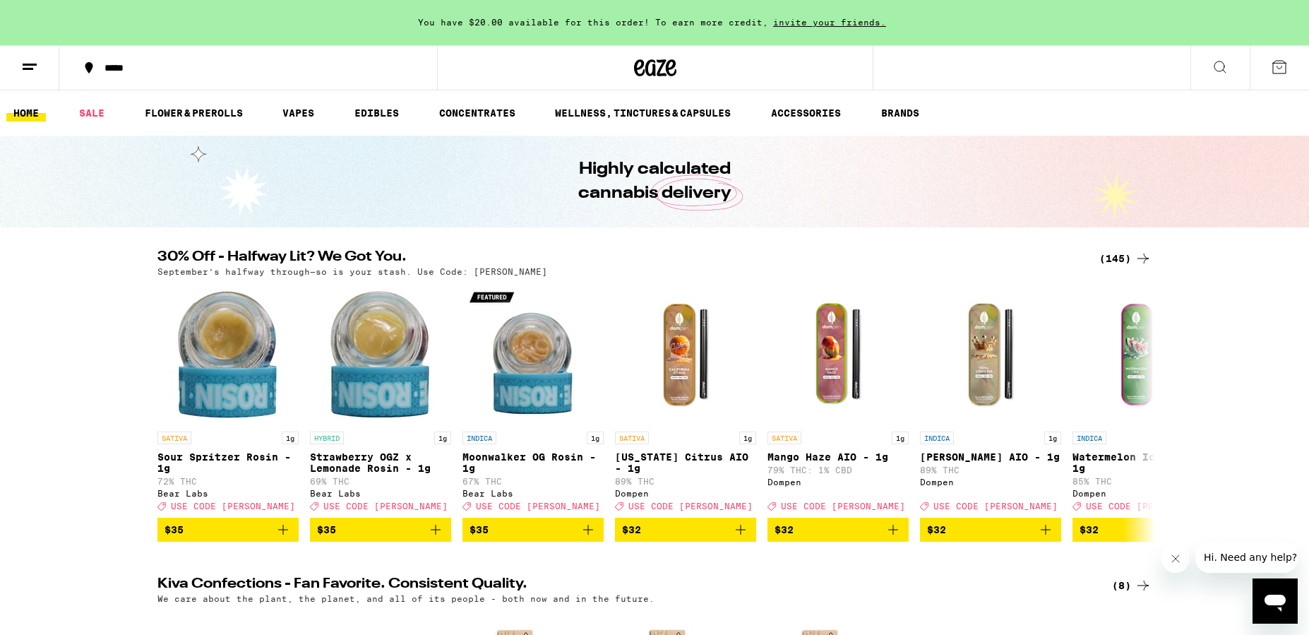
click at [32, 59] on icon at bounding box center [29, 67] width 17 height 17
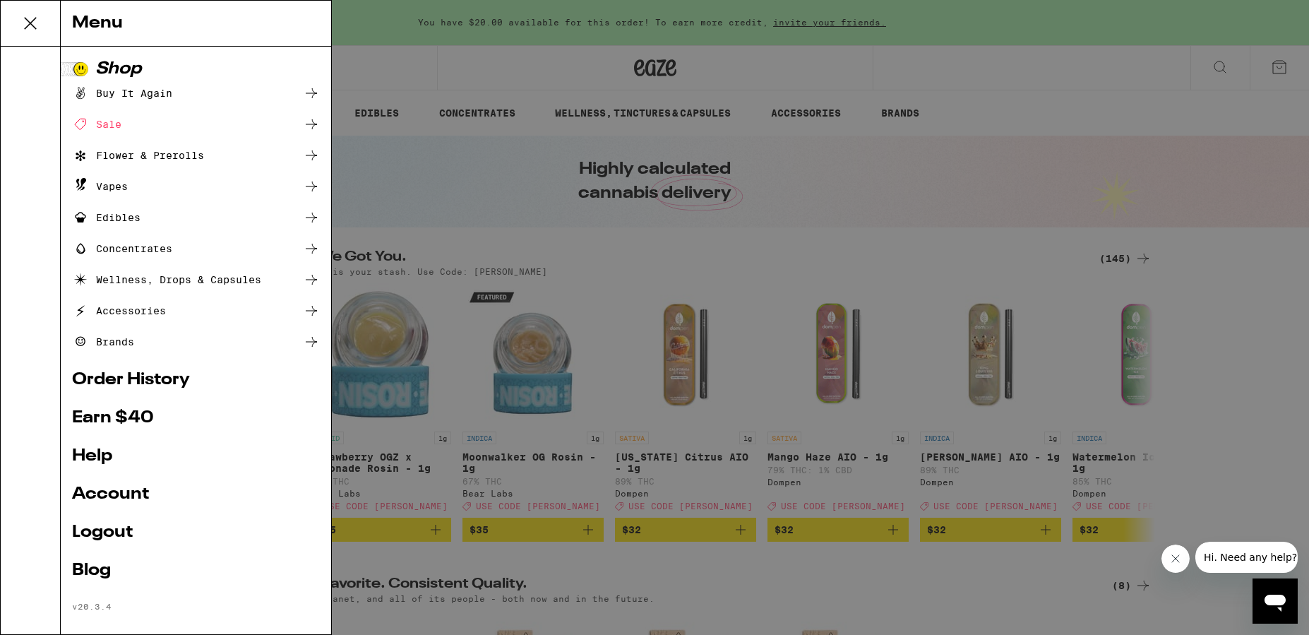
click at [656, 220] on div "Menu Shop Buy It Again Sale Flower & Prerolls Vapes Edibles Concentrates Wellne…" at bounding box center [654, 317] width 1309 height 635
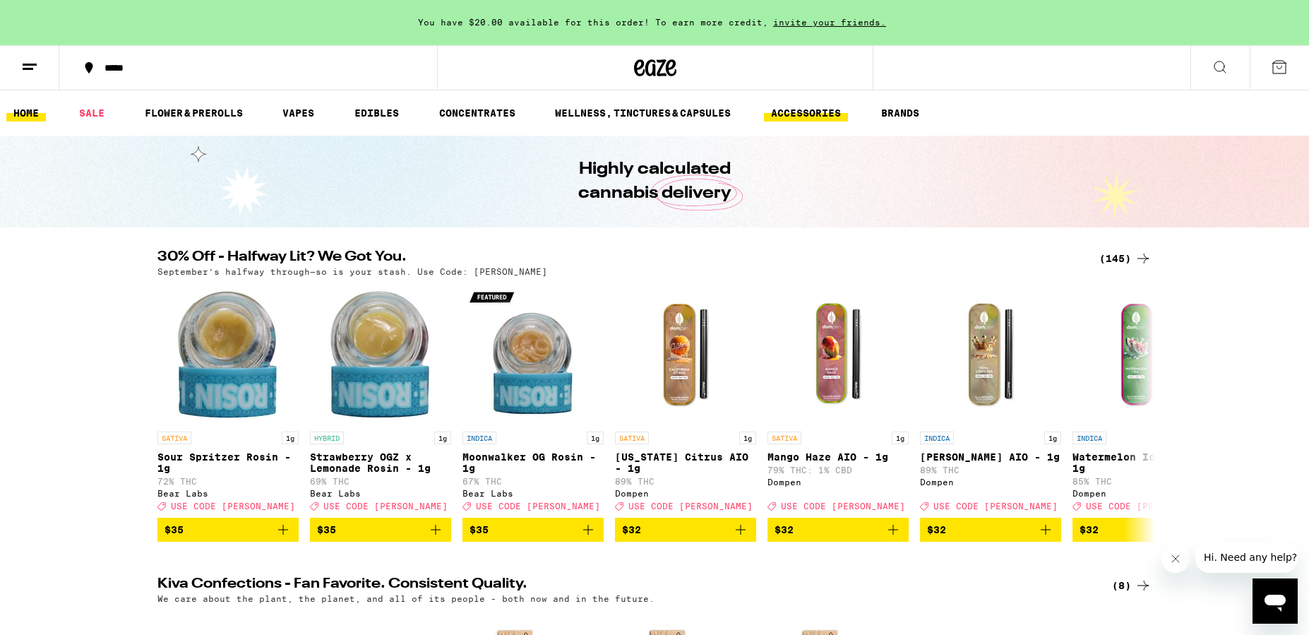
click at [789, 112] on link "ACCESSORIES" at bounding box center [806, 113] width 84 height 17
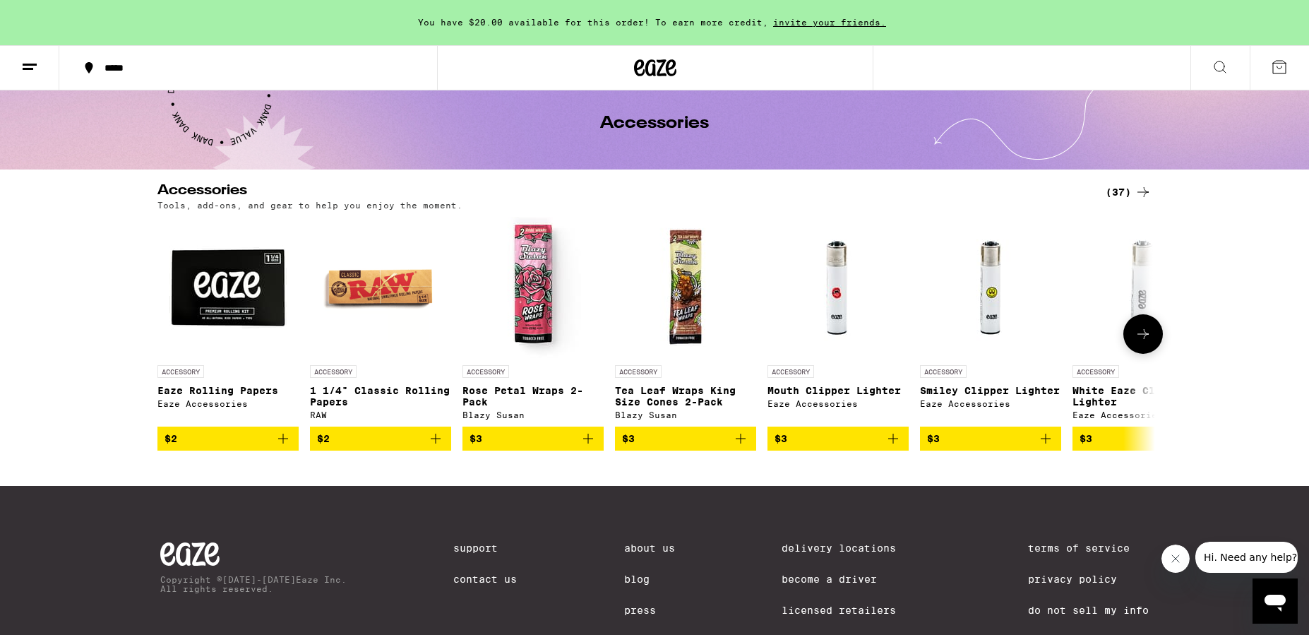
scroll to position [64, 0]
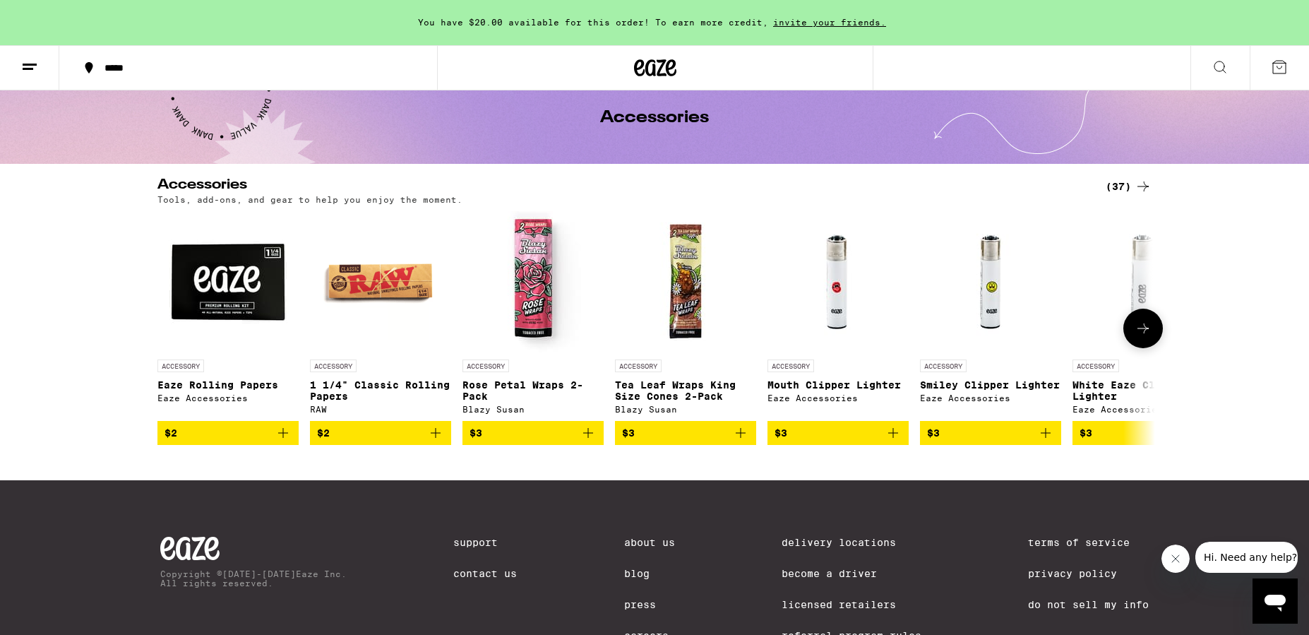
click at [1150, 326] on icon at bounding box center [1143, 328] width 17 height 17
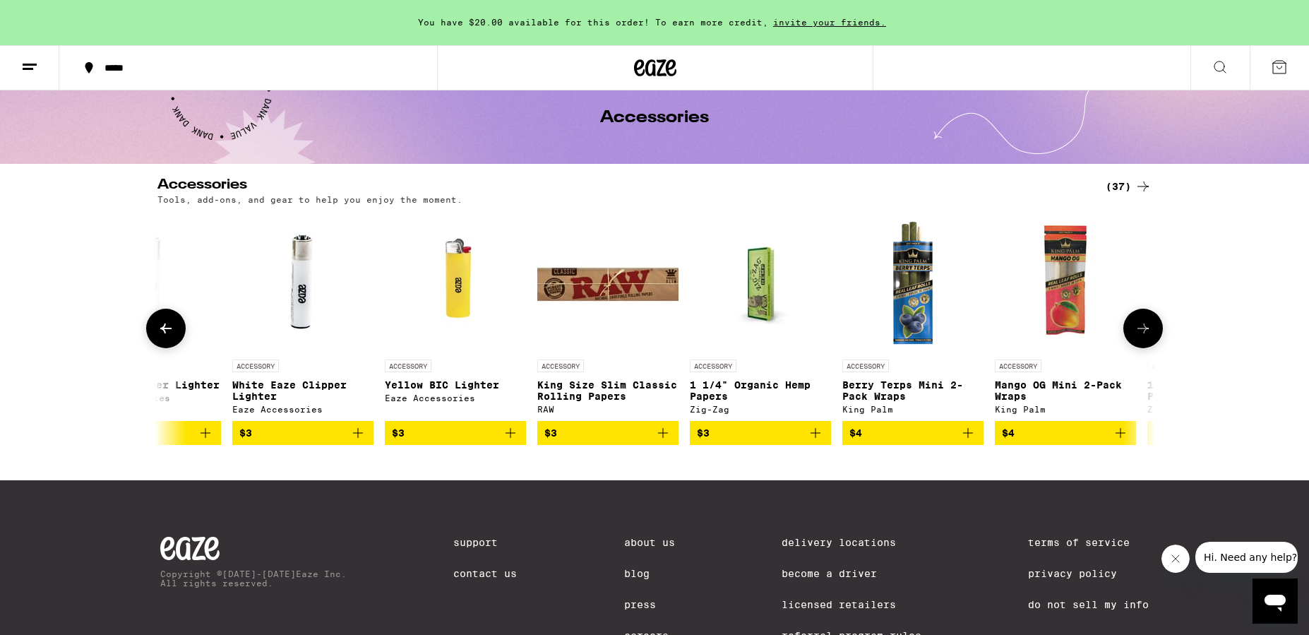
click at [1150, 326] on icon at bounding box center [1143, 328] width 17 height 17
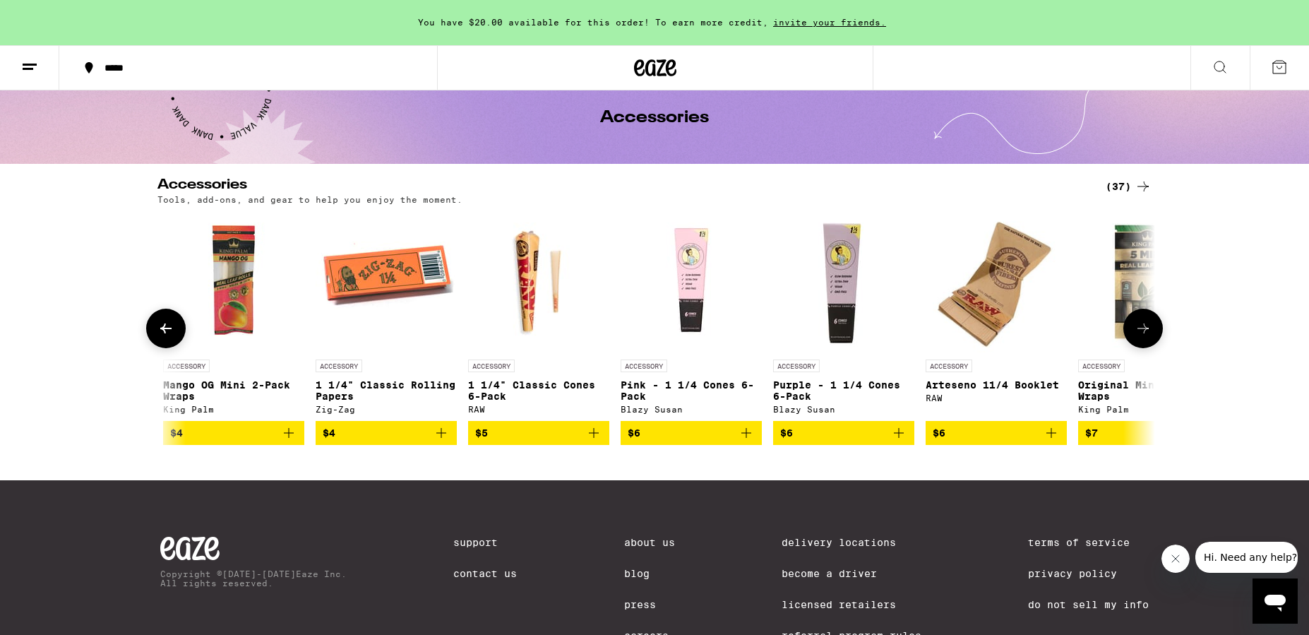
scroll to position [0, 1680]
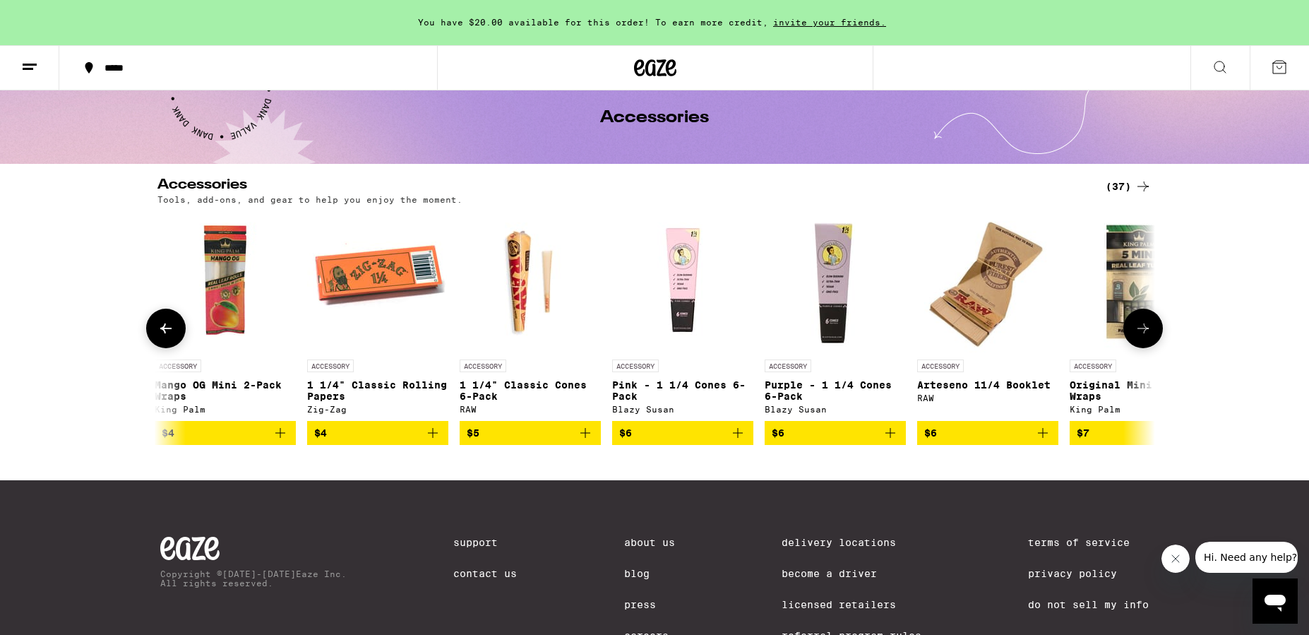
click at [167, 330] on icon at bounding box center [165, 328] width 17 height 17
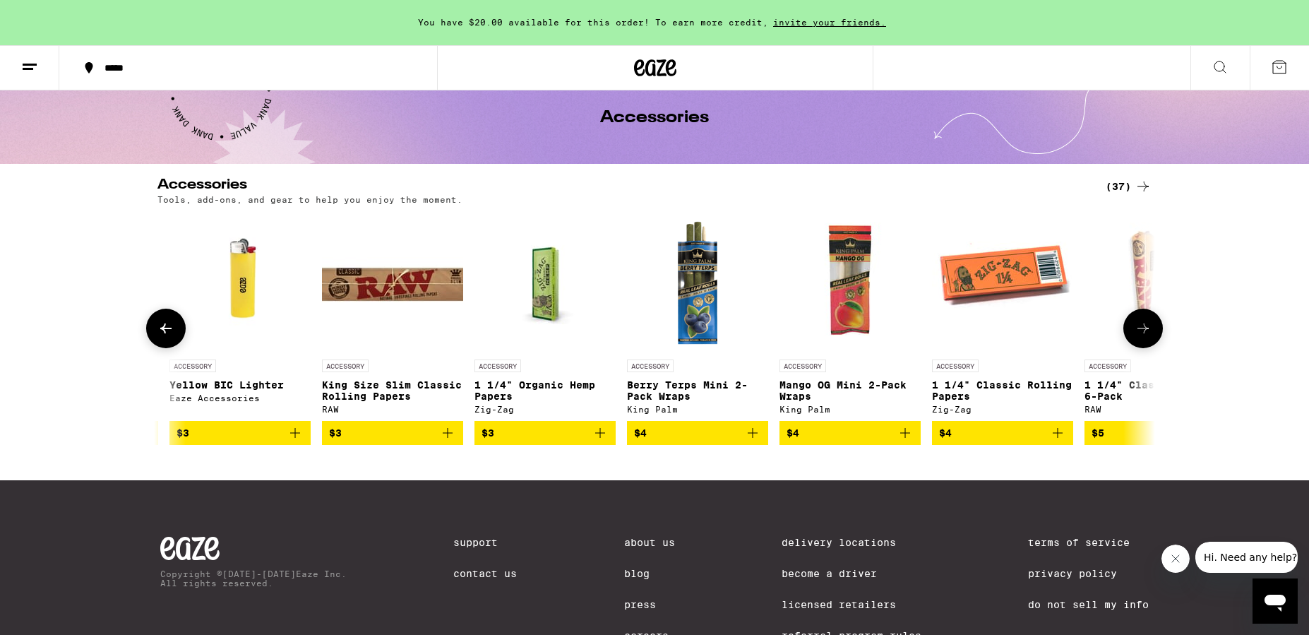
scroll to position [0, 840]
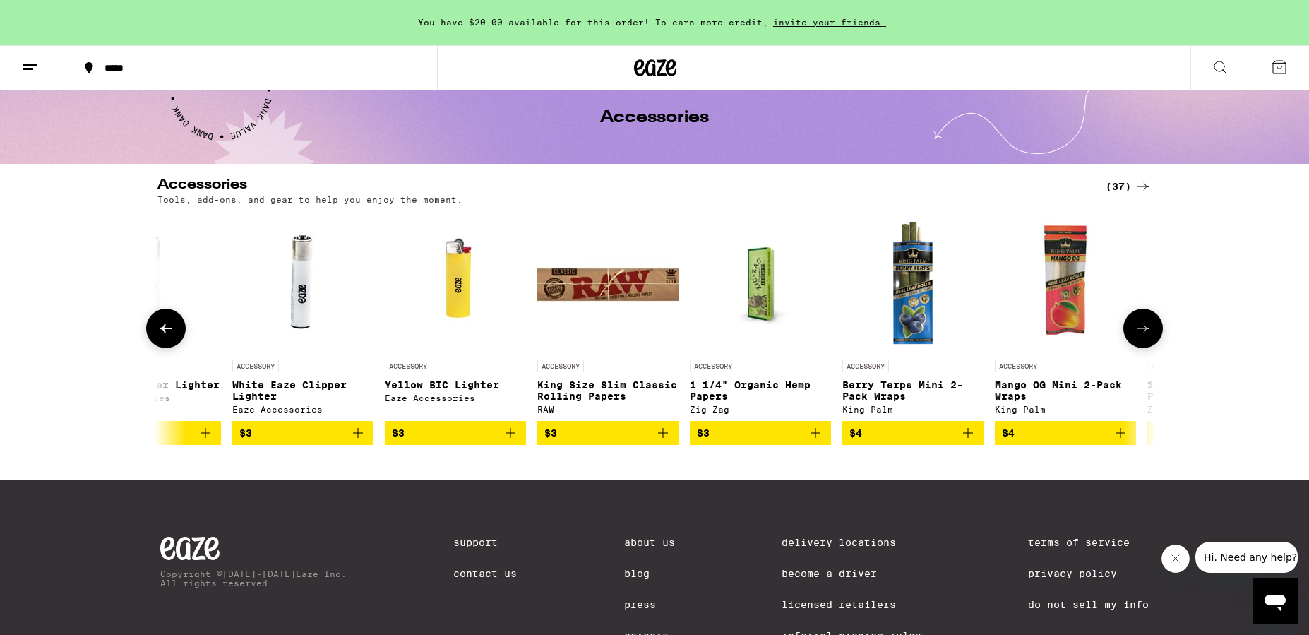
click at [1138, 331] on icon at bounding box center [1143, 328] width 17 height 17
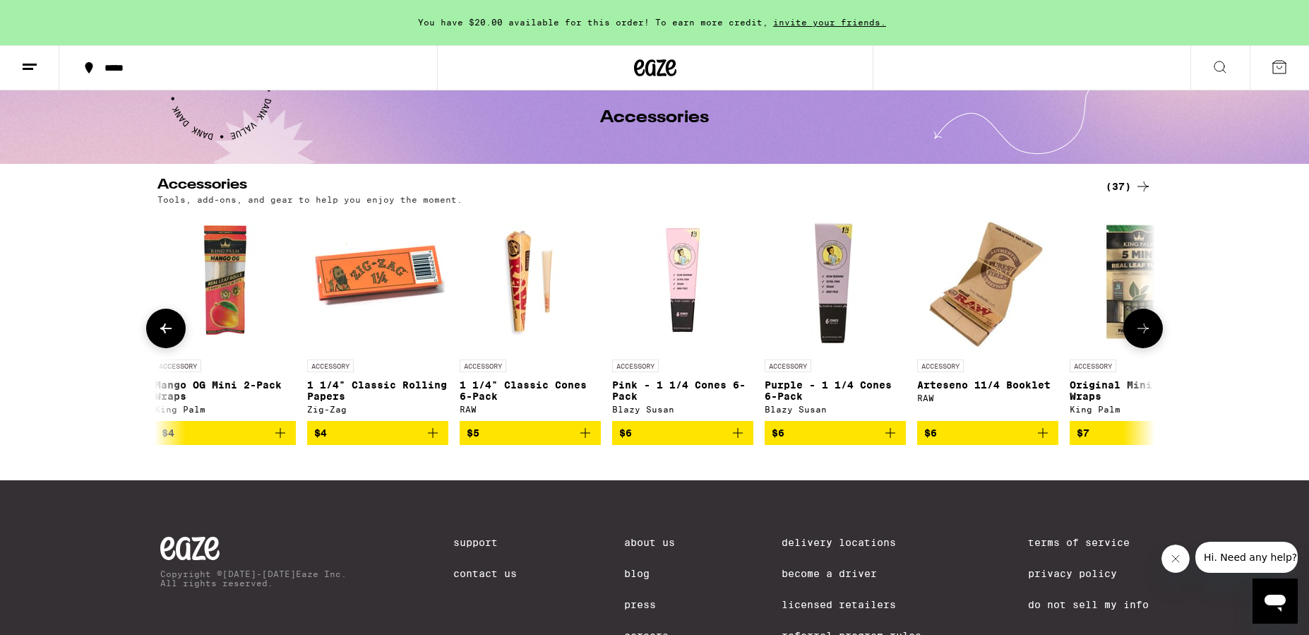
click at [1138, 331] on icon at bounding box center [1143, 328] width 17 height 17
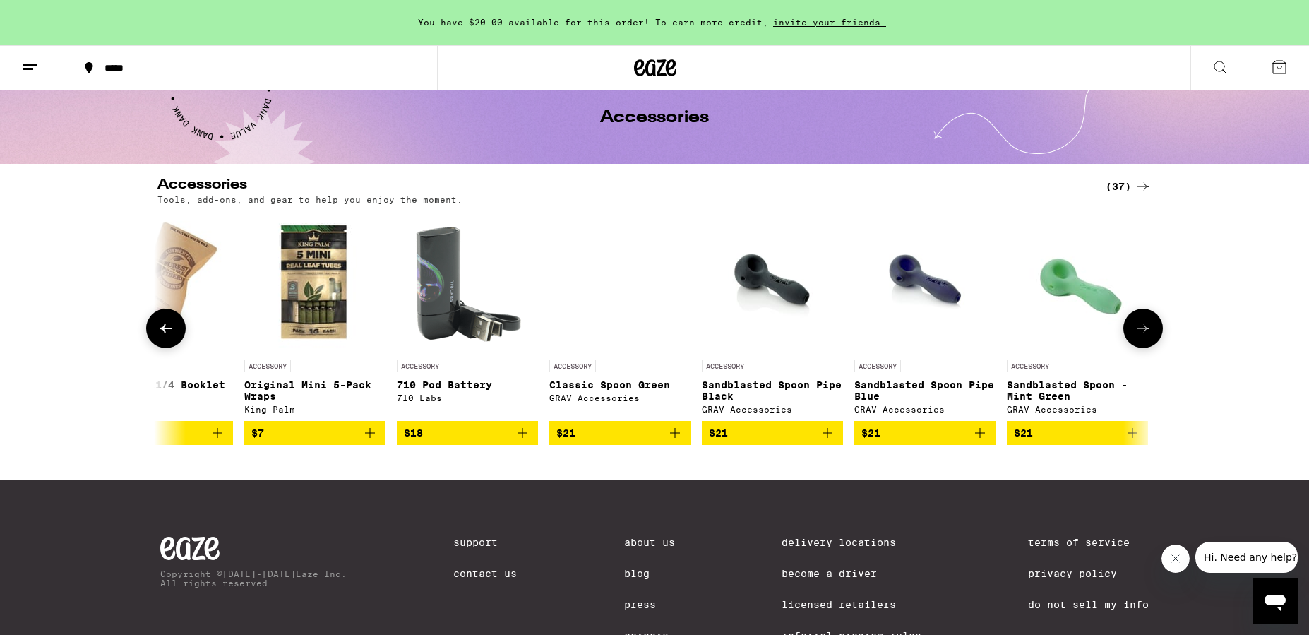
scroll to position [0, 2521]
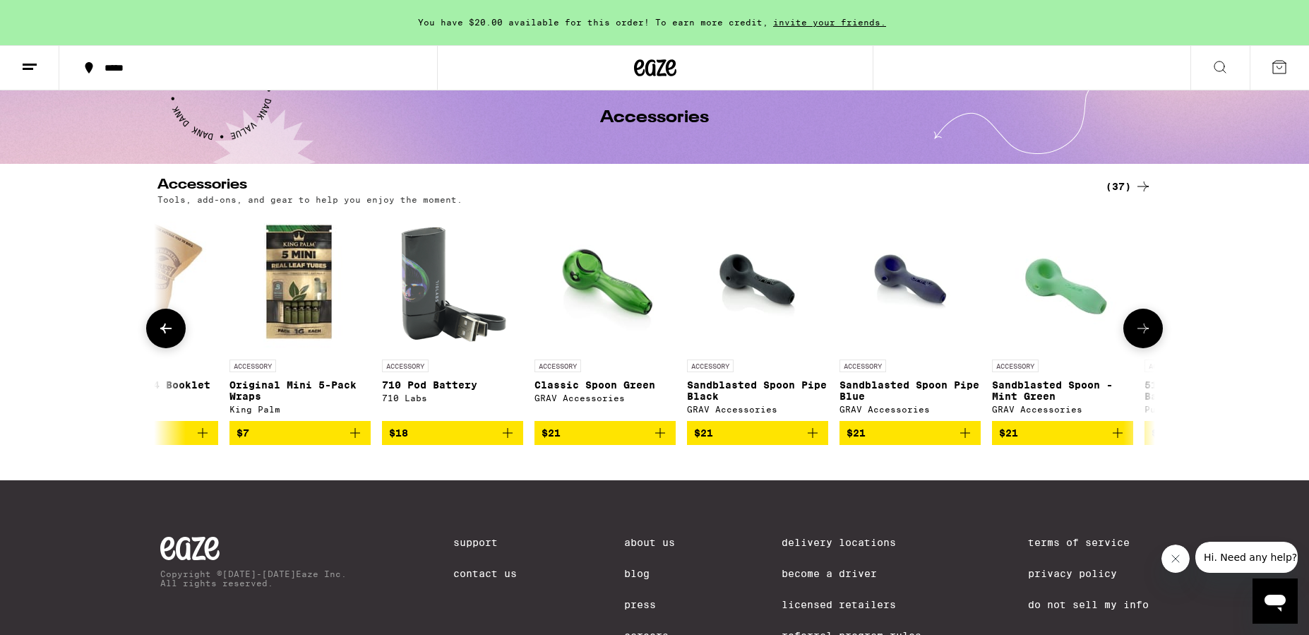
click at [1138, 333] on icon at bounding box center [1143, 328] width 11 height 10
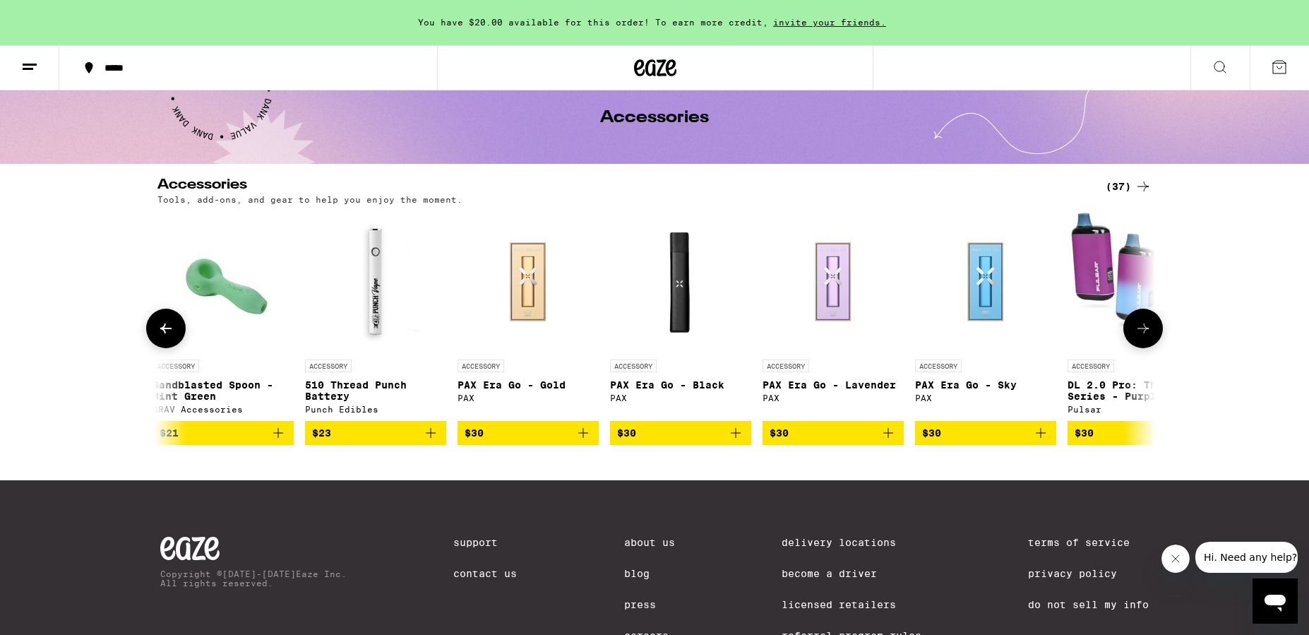
scroll to position [0, 3361]
click at [172, 342] on button at bounding box center [166, 329] width 40 height 40
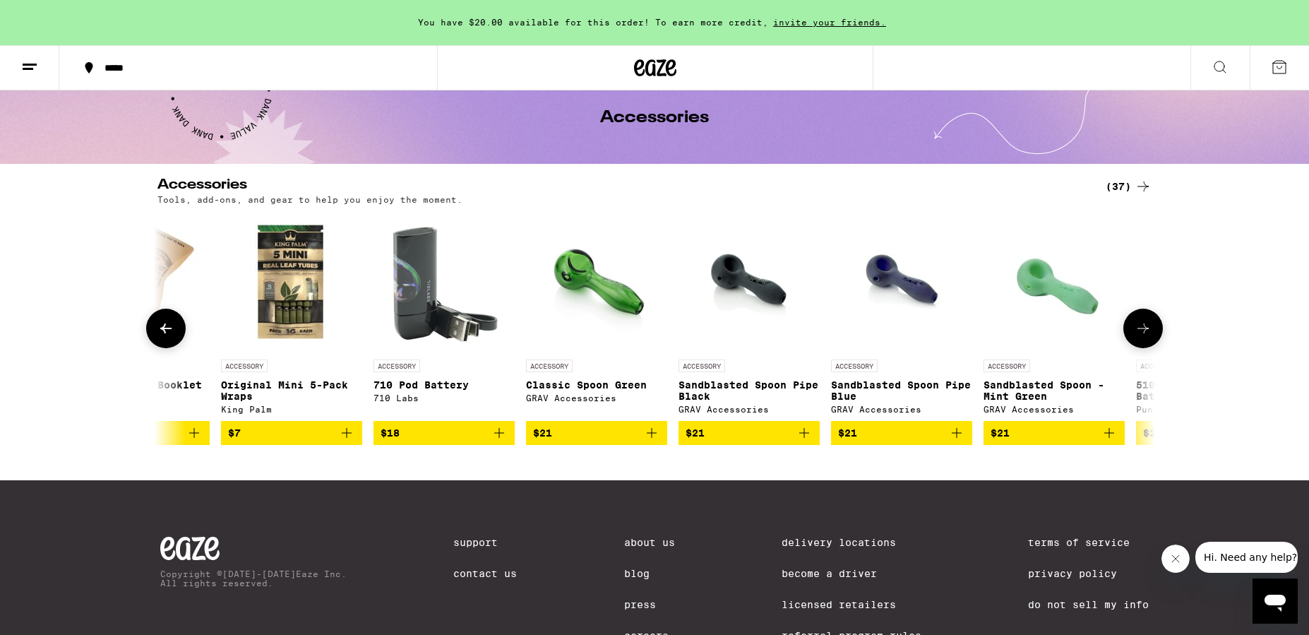
scroll to position [0, 2521]
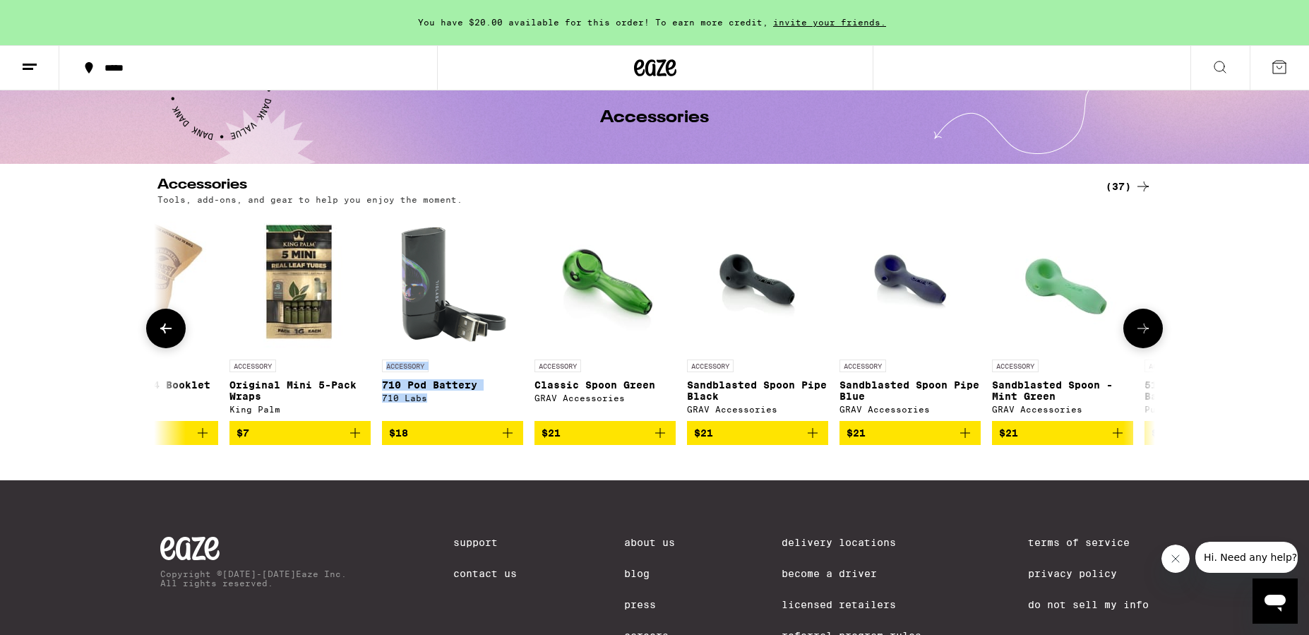
click at [885, 220] on img "Open page for Sandblasted Spoon Pipe Blue from GRAV Accessories" at bounding box center [910, 281] width 106 height 141
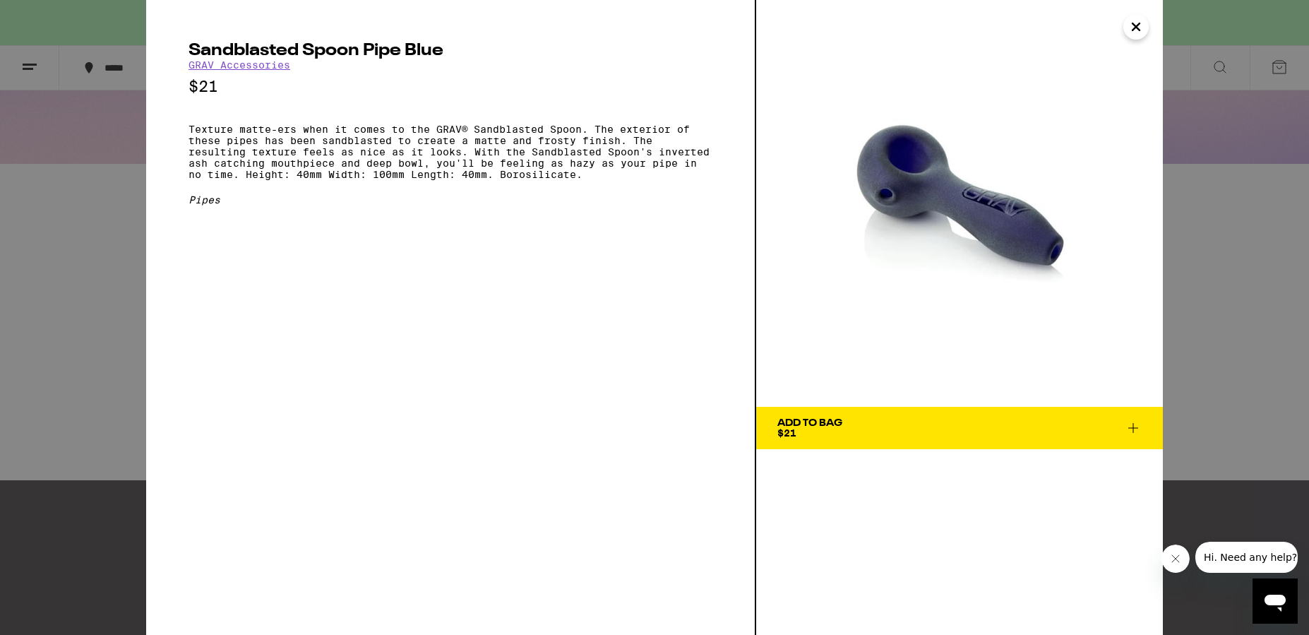
click at [1138, 36] on icon "Close" at bounding box center [1136, 26] width 17 height 21
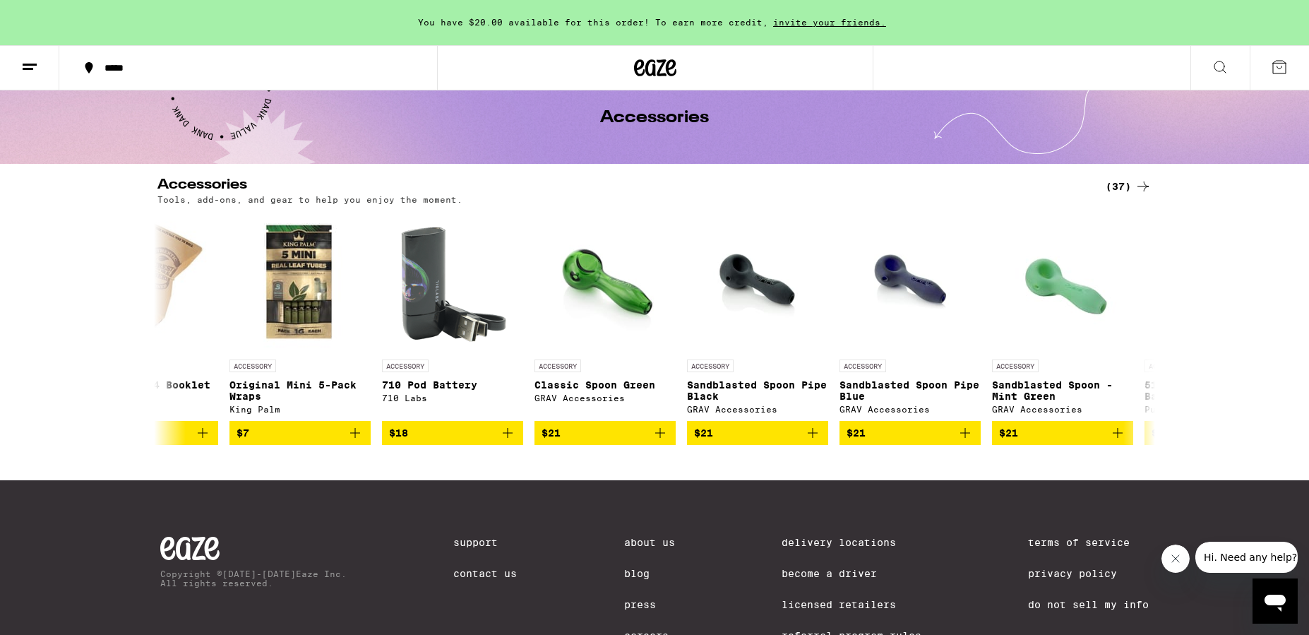
click at [1202, 265] on div "Accessories (37) Tools, add-ons, and gear to help you enjoy the moment. ACCESSO…" at bounding box center [654, 311] width 1309 height 267
click at [1140, 345] on button at bounding box center [1143, 329] width 40 height 40
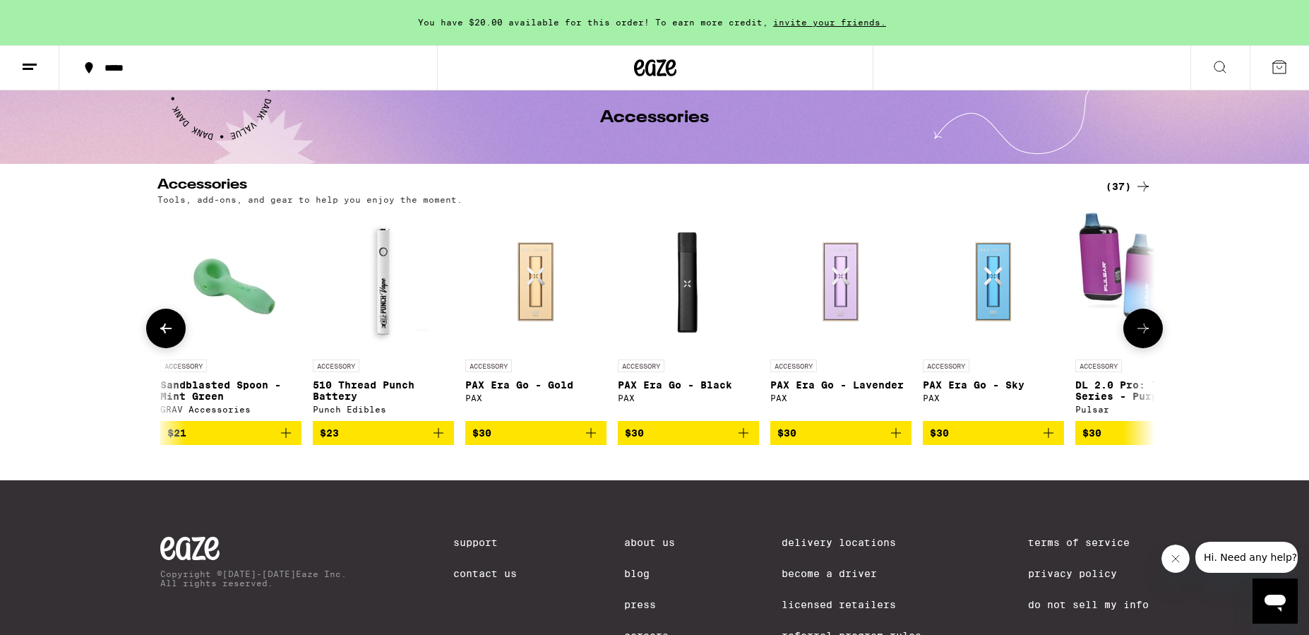
scroll to position [0, 3361]
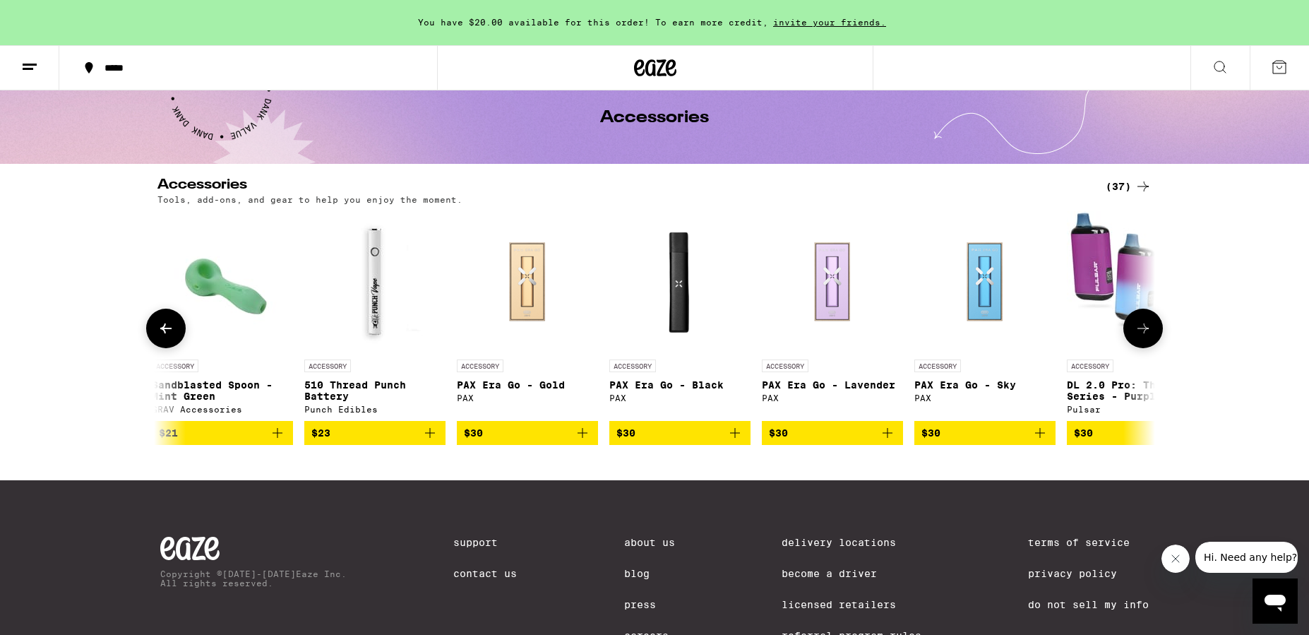
click at [1140, 345] on button at bounding box center [1143, 329] width 40 height 40
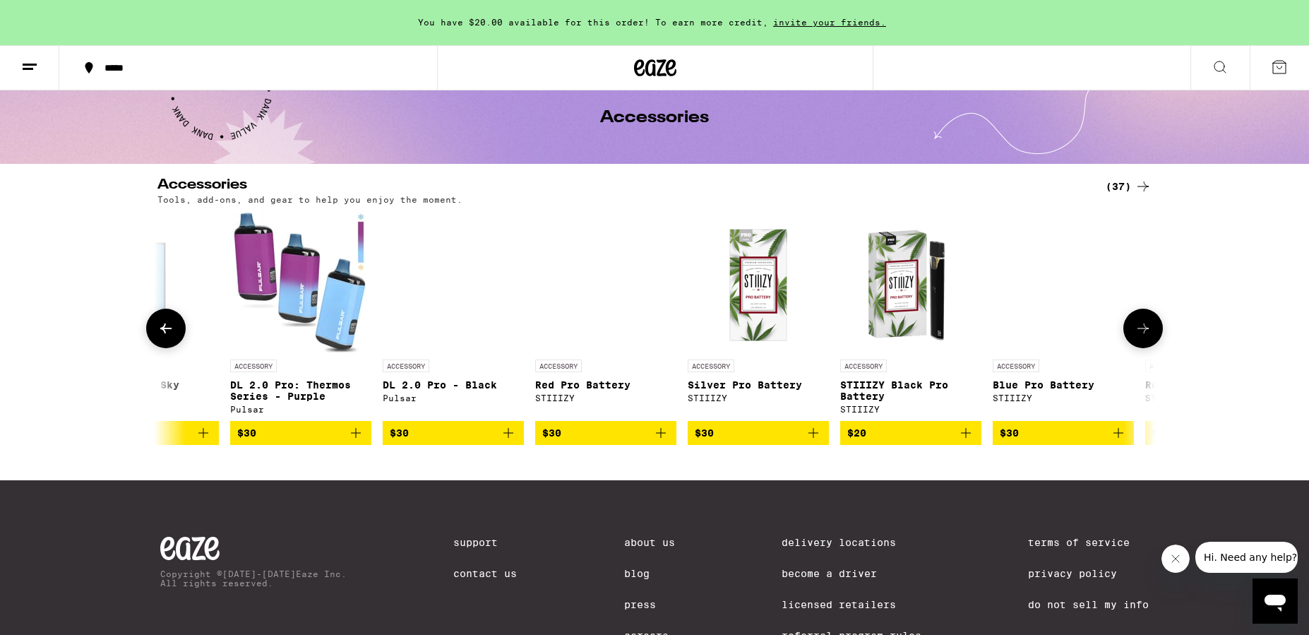
scroll to position [0, 4201]
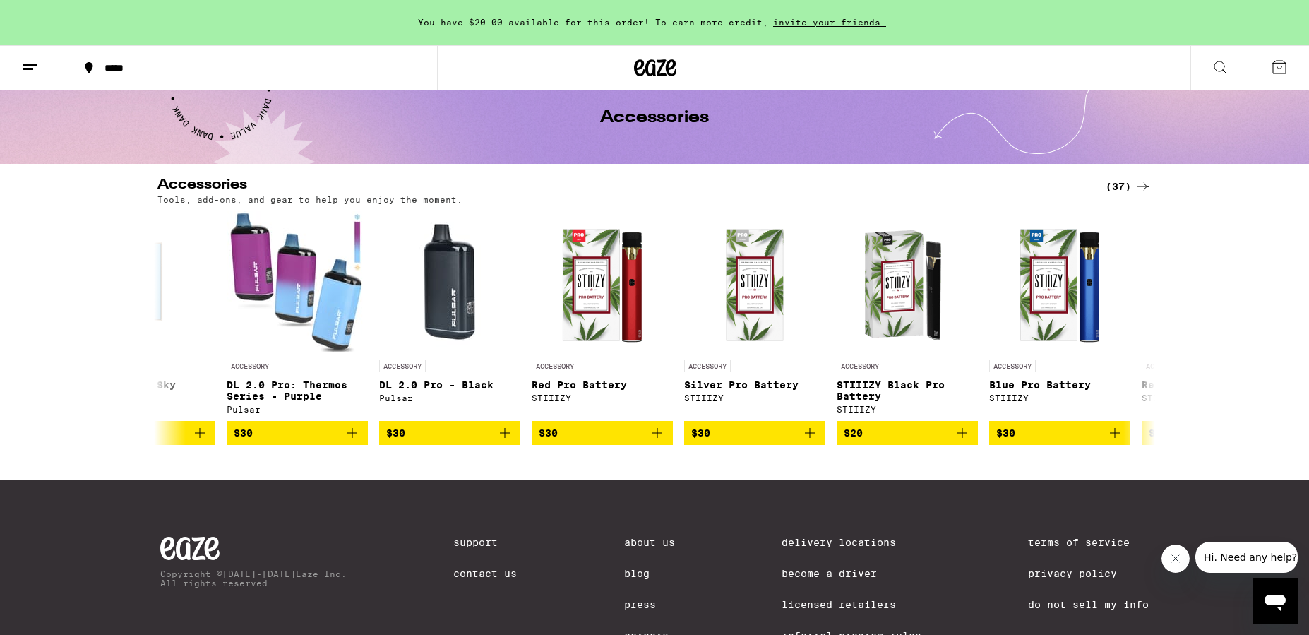
click at [875, 186] on h2 "Accessories" at bounding box center [619, 186] width 925 height 17
click at [1150, 329] on icon at bounding box center [1143, 328] width 17 height 17
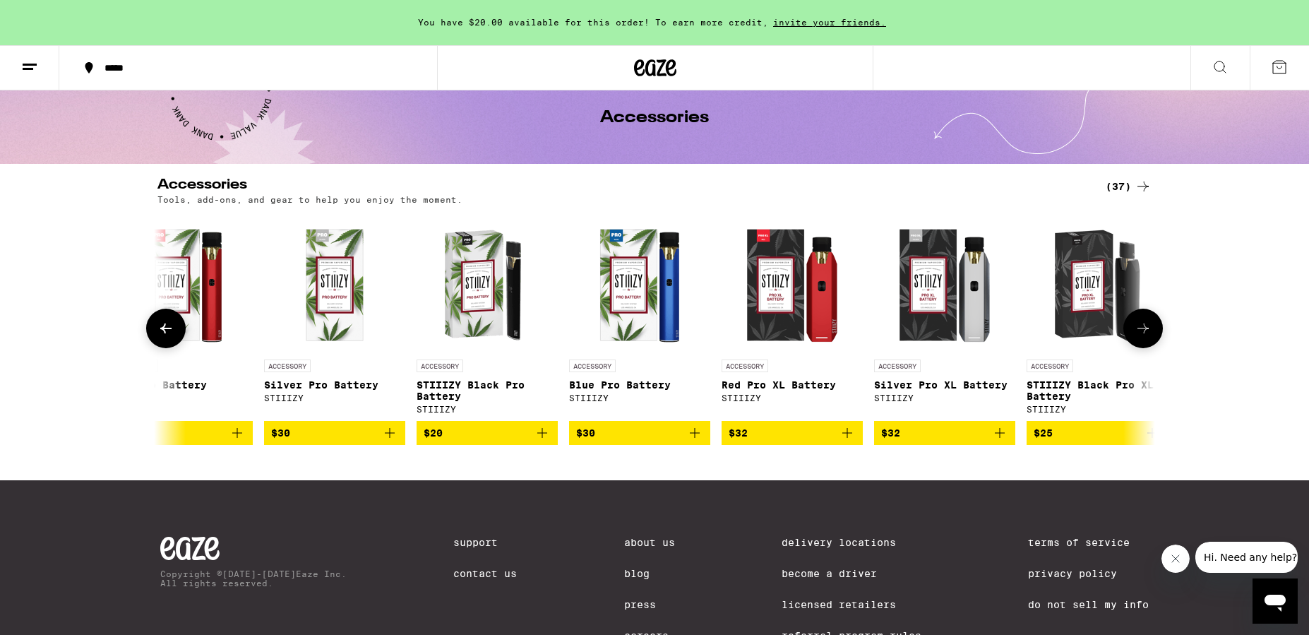
scroll to position [0, 4649]
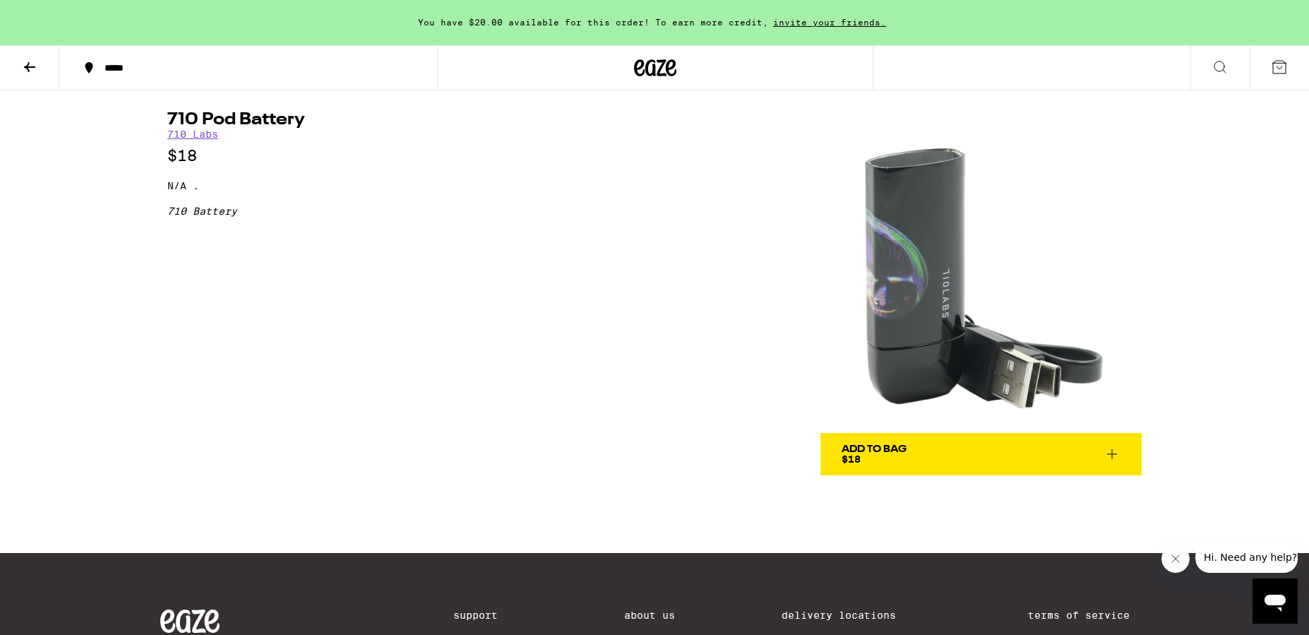
scroll to position [15, 0]
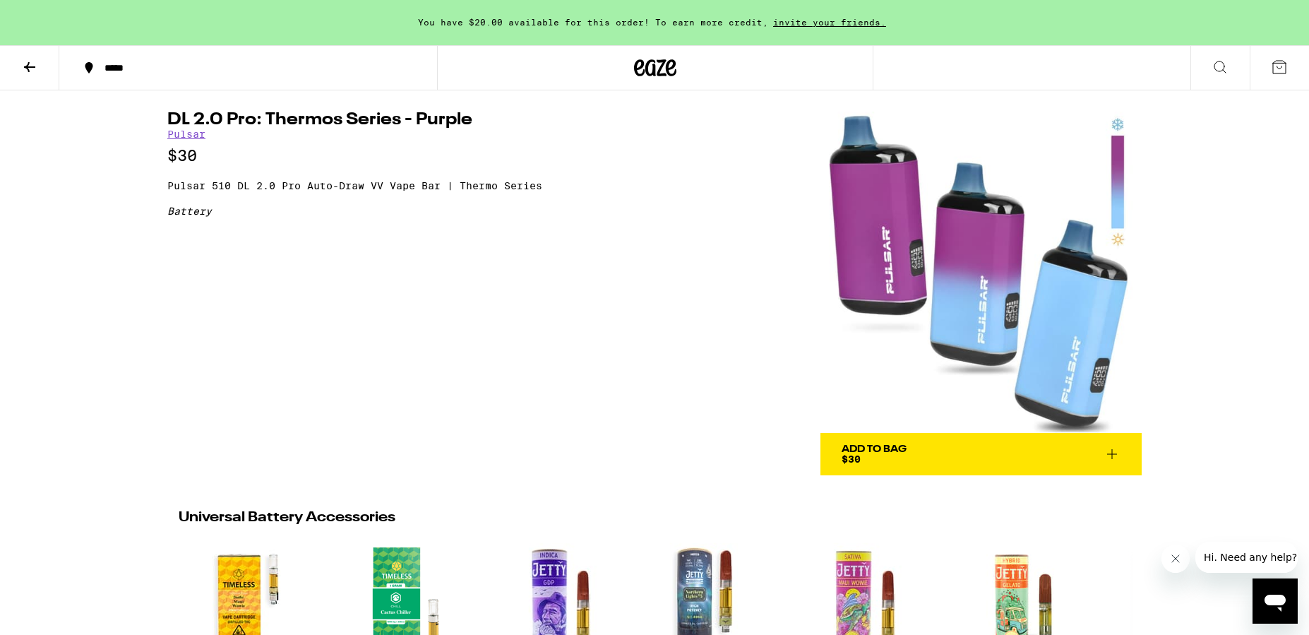
click at [393, 189] on p "Pulsar 510 DL 2.0 Pro Auto-Draw VV Vape Bar | Thermo Series" at bounding box center [386, 185] width 438 height 11
click at [1031, 433] on button "Add To Bag $30" at bounding box center [980, 454] width 321 height 42
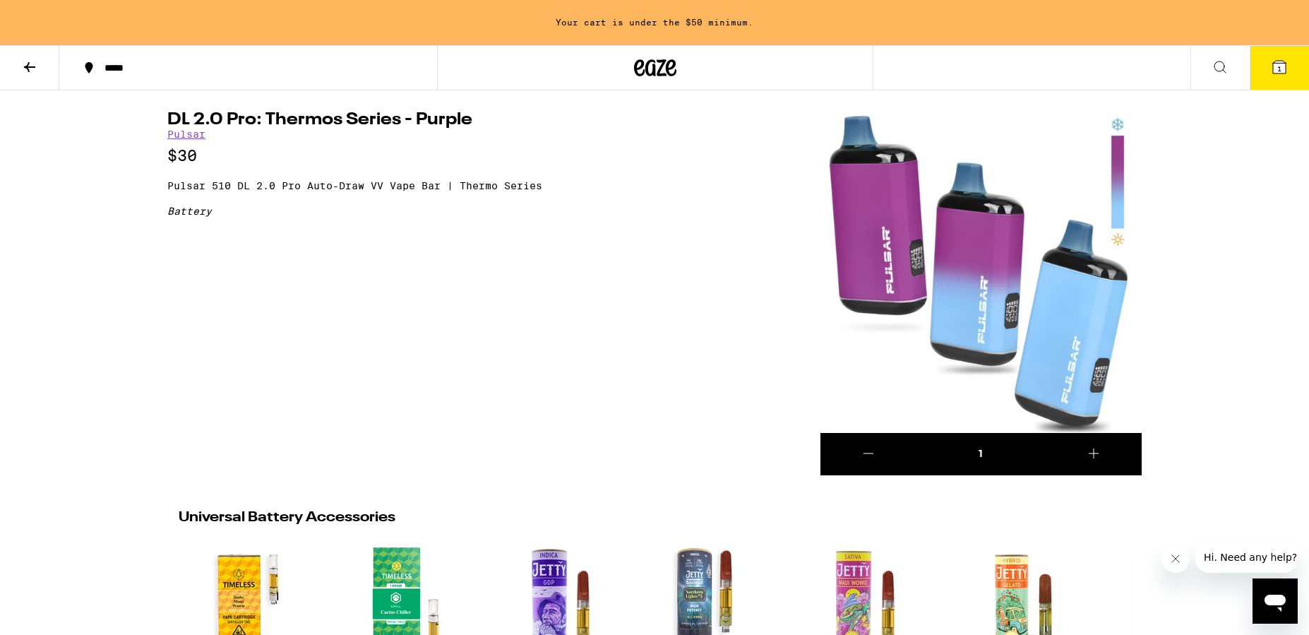
click at [1118, 158] on img at bounding box center [980, 272] width 321 height 321
click at [302, 117] on h1 "DL 2.0 Pro: Thermos Series - Purple" at bounding box center [386, 120] width 438 height 17
copy h1 "DL 2.0 Pro: Thermos Series - Purple"
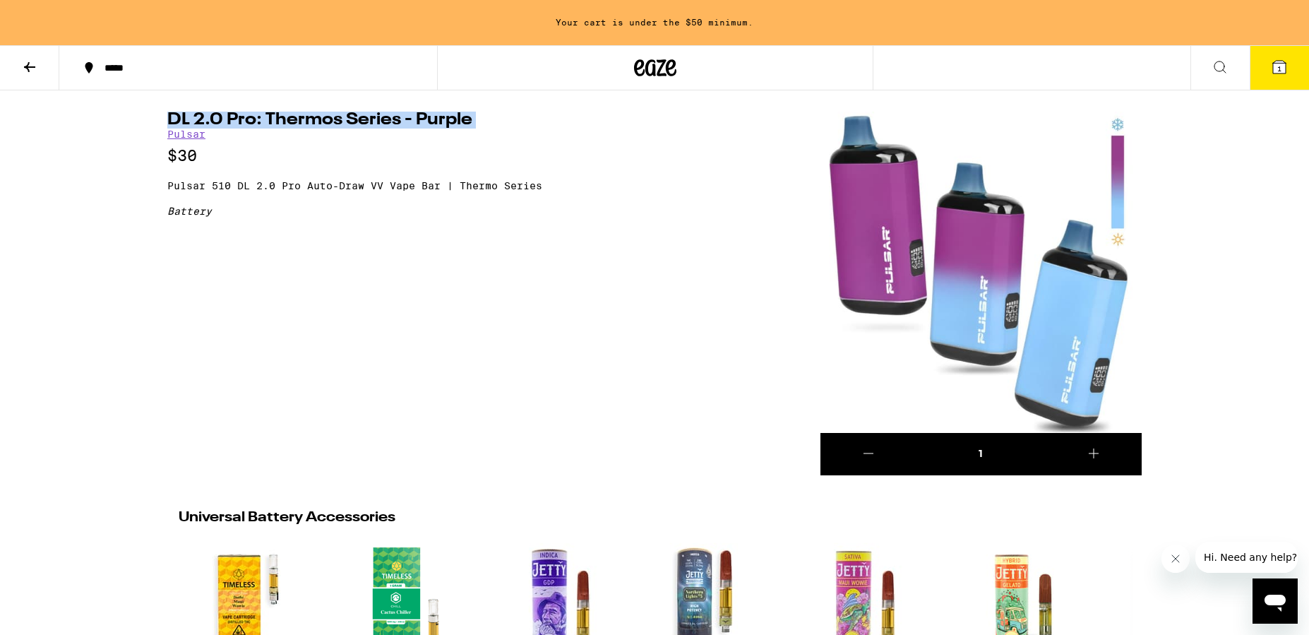
click at [27, 64] on icon at bounding box center [29, 67] width 11 height 10
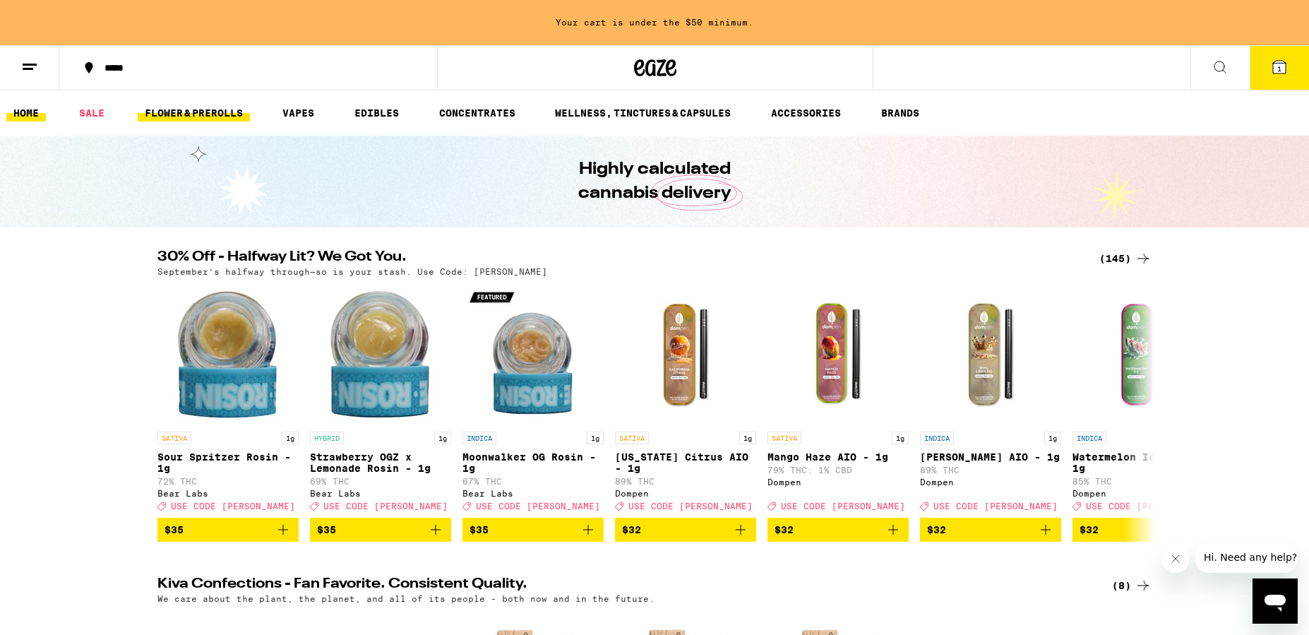
click at [179, 118] on link "FLOWER & PREROLLS" at bounding box center [194, 113] width 112 height 17
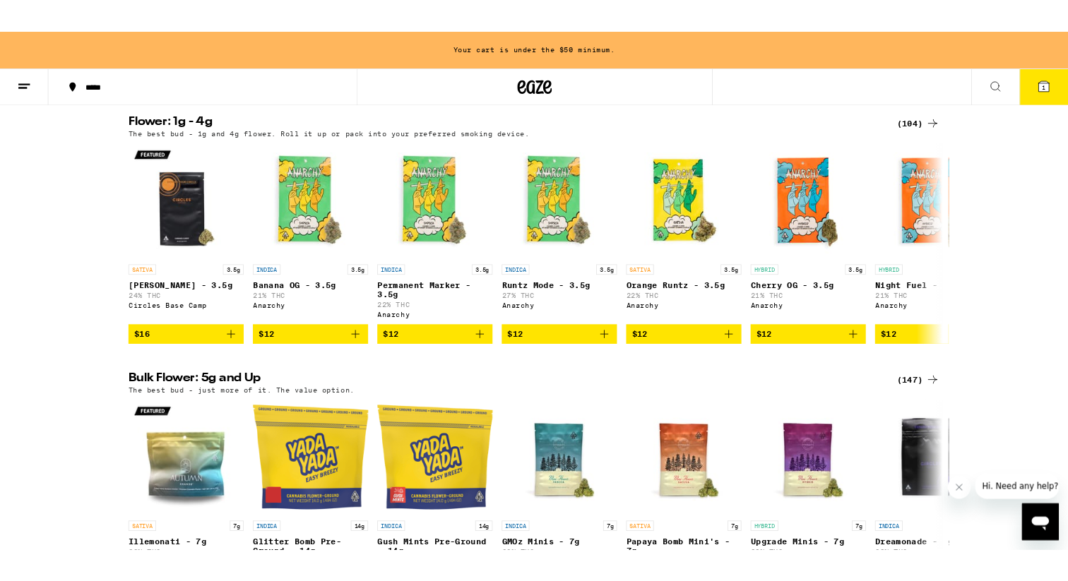
scroll to position [383, 0]
